Goal: Find specific page/section: Find specific page/section

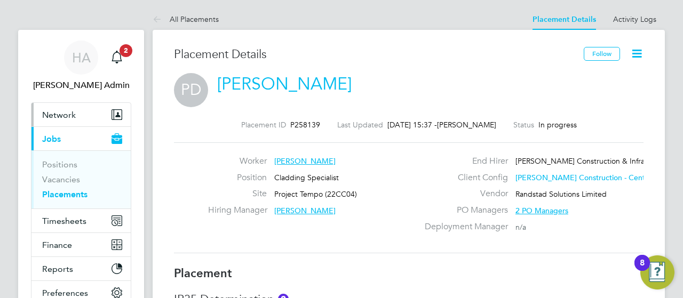
click at [60, 111] on span "Network" at bounding box center [59, 115] width 34 height 10
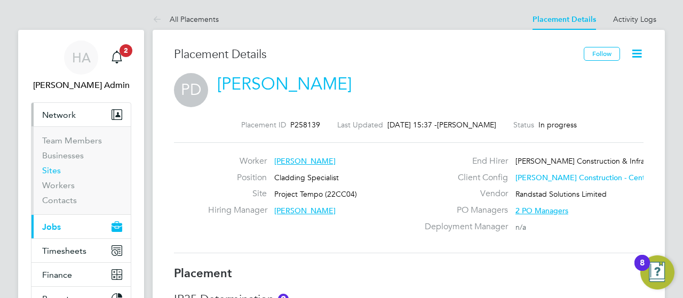
click at [50, 169] on link "Sites" at bounding box center [51, 170] width 19 height 10
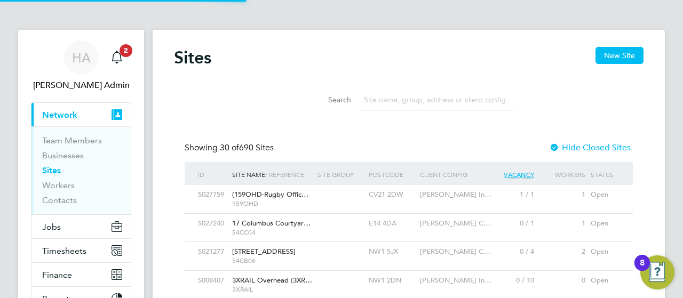
click at [414, 99] on input at bounding box center [436, 100] width 156 height 21
paste input "Worthing"
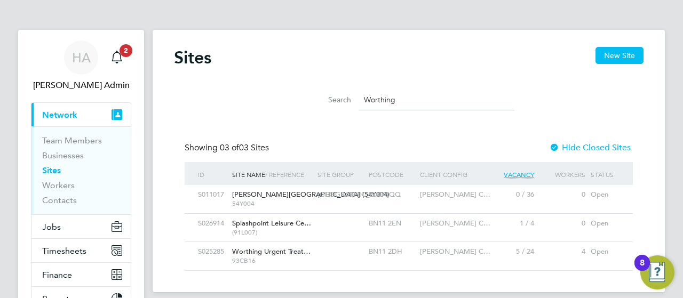
type input "Worthing"
click at [313, 256] on div "Worthing Urgent Treat… 93CB16" at bounding box center [271, 256] width 85 height 28
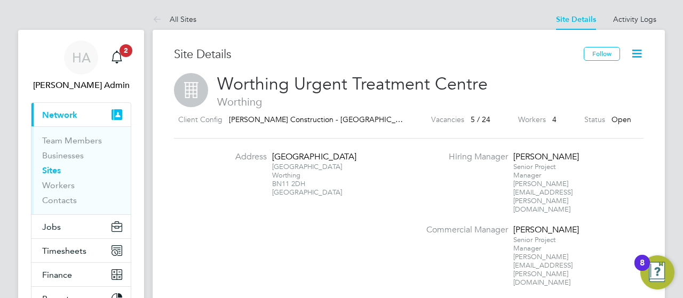
click at [306, 196] on div "Lyndhurst Road Worthing BN11 2DH United Kingdom" at bounding box center [305, 180] width 67 height 34
drag, startPoint x: 307, startPoint y: 195, endPoint x: 273, endPoint y: 161, distance: 47.9
click at [273, 161] on div "Worthing Hospital Lyndhurst Road Worthing BN11 2DH United Kingdom" at bounding box center [305, 174] width 67 height 45
copy div "Worthing Hospital Lyndhurst Road Worthing BN11 2DH"
click at [408, 81] on span "Worthing Urgent Treatment Centre" at bounding box center [352, 84] width 270 height 21
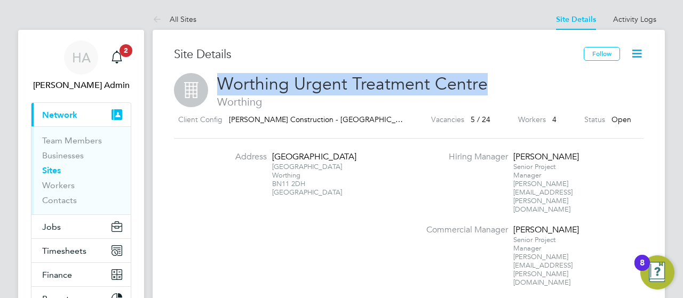
drag, startPoint x: 481, startPoint y: 83, endPoint x: 224, endPoint y: 85, distance: 257.7
click at [224, 85] on span "Worthing Urgent Treatment Centre" at bounding box center [352, 84] width 270 height 21
copy span "Worthing Urgent Treatment Centre"
